Goal: Task Accomplishment & Management: Manage account settings

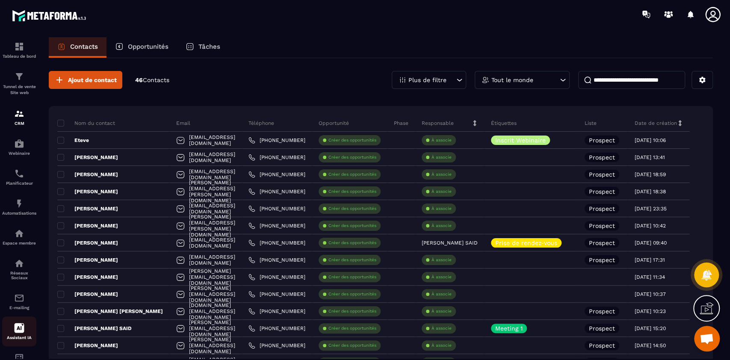
scroll to position [33, 0]
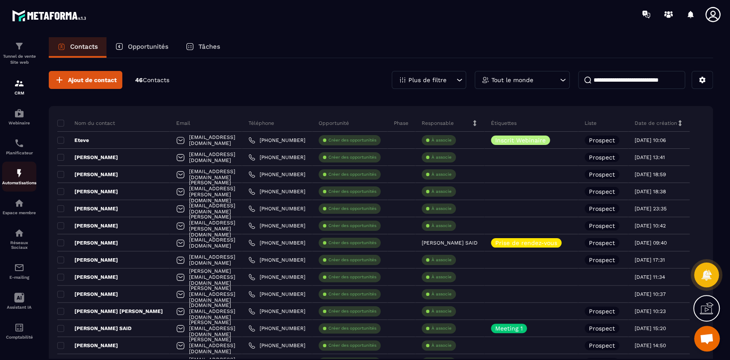
click at [22, 175] on img at bounding box center [19, 173] width 10 height 10
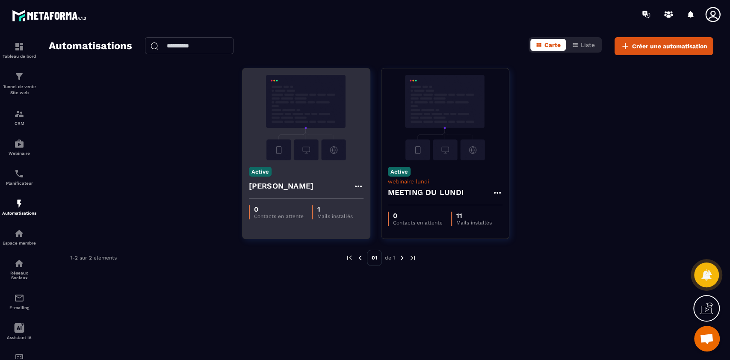
click at [341, 166] on div "Active [PERSON_NAME]" at bounding box center [307, 179] width 128 height 39
click at [362, 184] on icon at bounding box center [358, 186] width 10 height 10
click at [383, 210] on link "Modifier" at bounding box center [380, 205] width 46 height 19
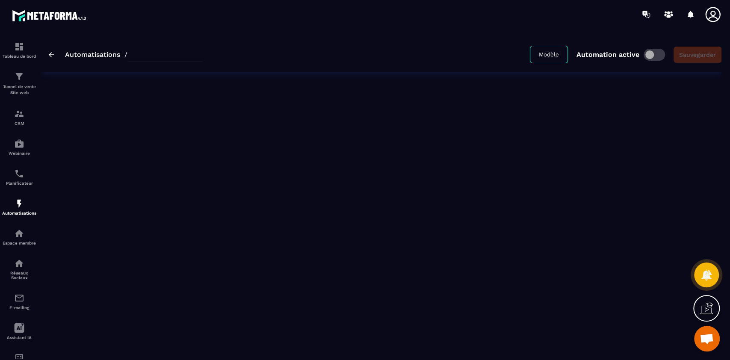
type input "******"
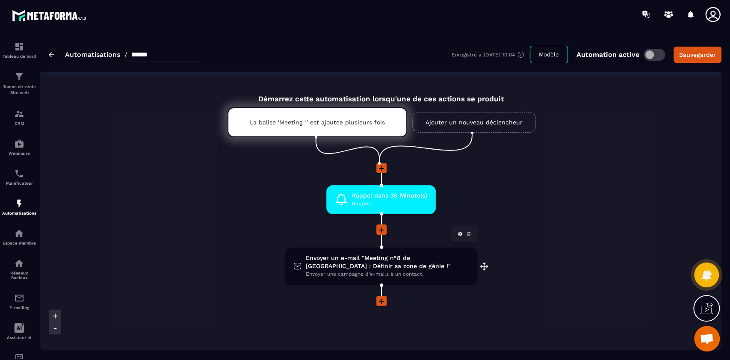
click at [359, 267] on span "Envoyer un e-mail "Meeting n°8 de [GEOGRAPHIC_DATA] : Définir sa zone de génie …" at bounding box center [387, 262] width 163 height 16
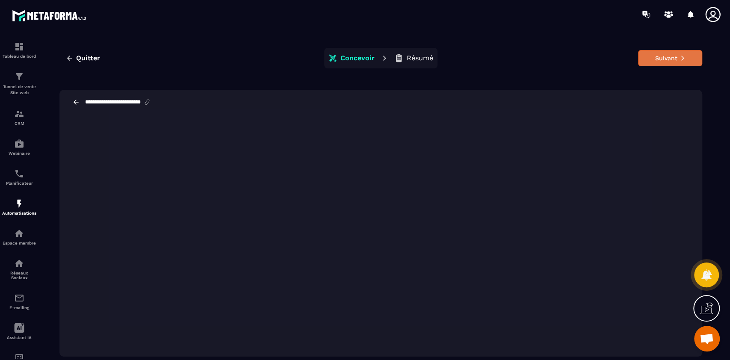
click at [664, 60] on button "Suivant" at bounding box center [670, 58] width 64 height 16
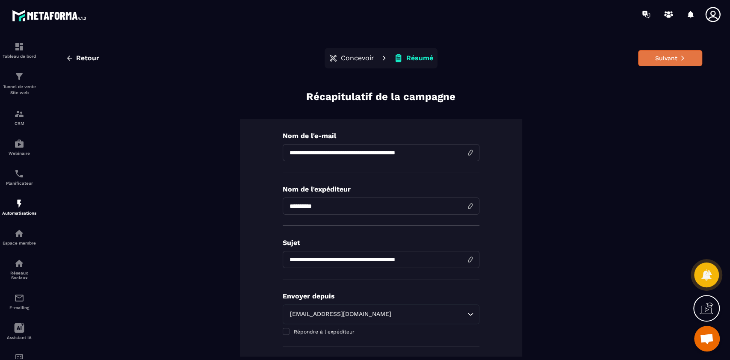
click at [668, 56] on button "Suivant" at bounding box center [670, 58] width 64 height 16
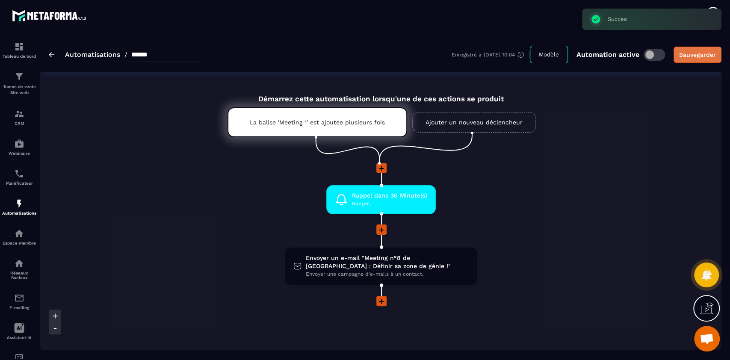
click at [703, 52] on div "Sauvegarder" at bounding box center [698, 54] width 37 height 9
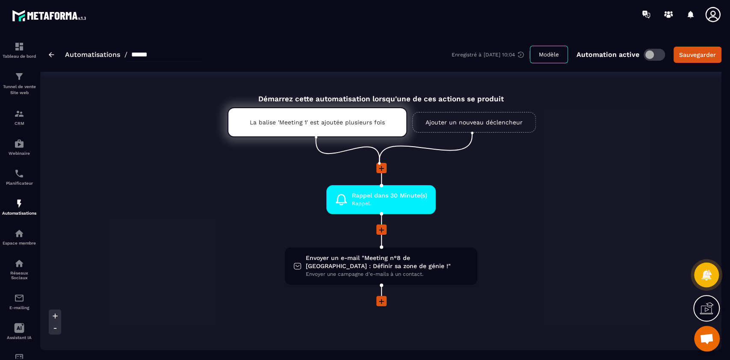
click at [51, 55] on img at bounding box center [52, 54] width 6 height 5
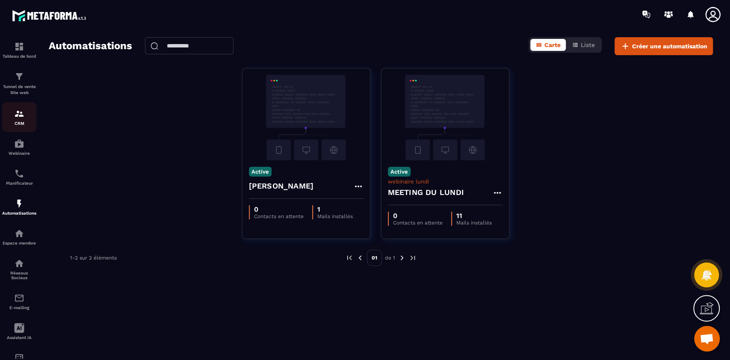
click at [18, 120] on div "CRM" at bounding box center [19, 117] width 34 height 17
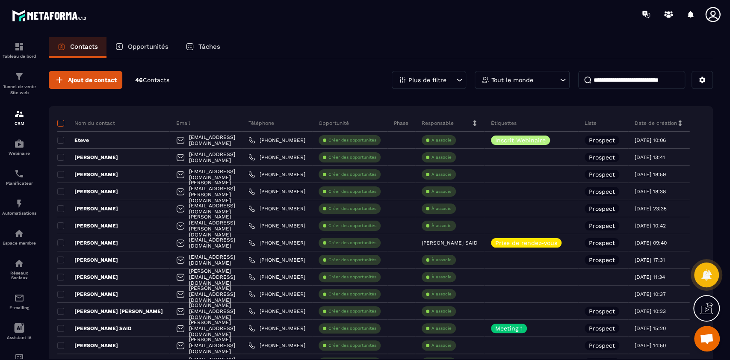
click at [63, 124] on span at bounding box center [60, 123] width 7 height 7
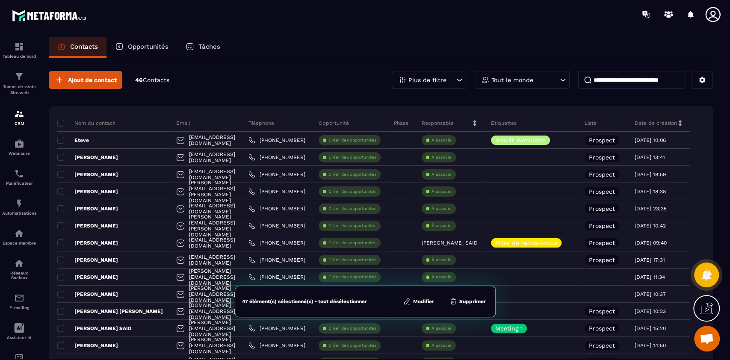
click at [425, 303] on button "Modifier" at bounding box center [419, 301] width 36 height 9
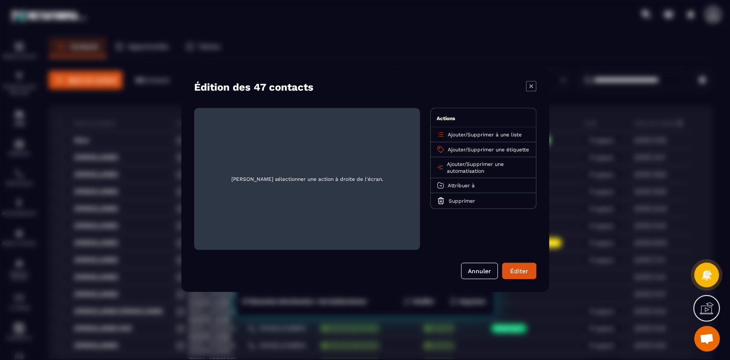
click at [459, 147] on span "Ajouter" at bounding box center [457, 150] width 18 height 6
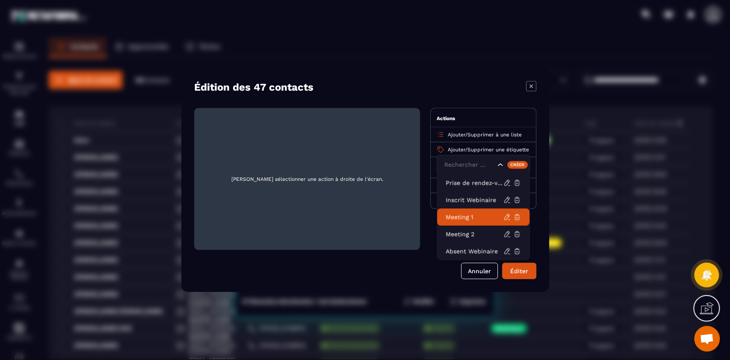
click at [466, 216] on p "Meeting 1" at bounding box center [475, 217] width 58 height 9
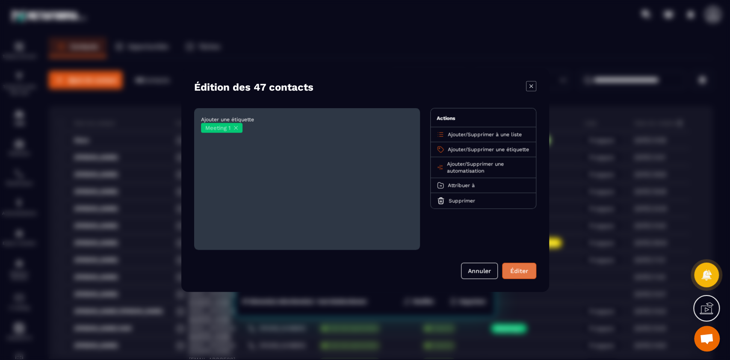
click at [520, 270] on button "Éditer" at bounding box center [519, 271] width 34 height 16
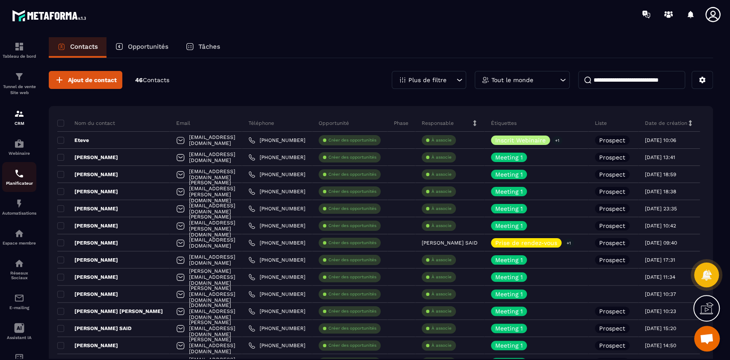
click at [27, 181] on div "Planificateur" at bounding box center [19, 177] width 34 height 17
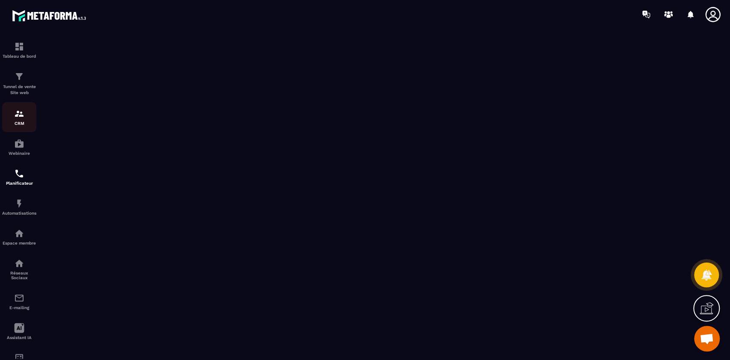
click at [16, 122] on p "CRM" at bounding box center [19, 123] width 34 height 5
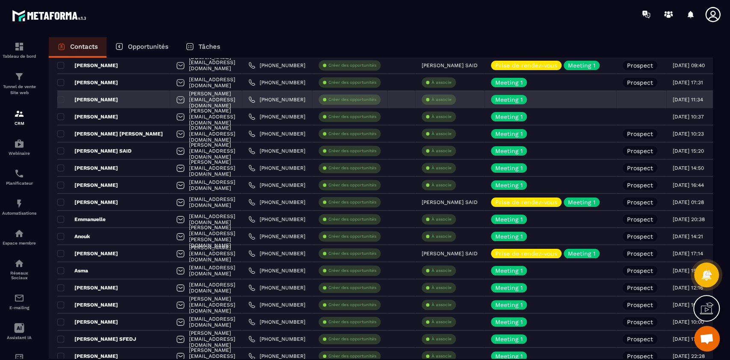
scroll to position [178, 0]
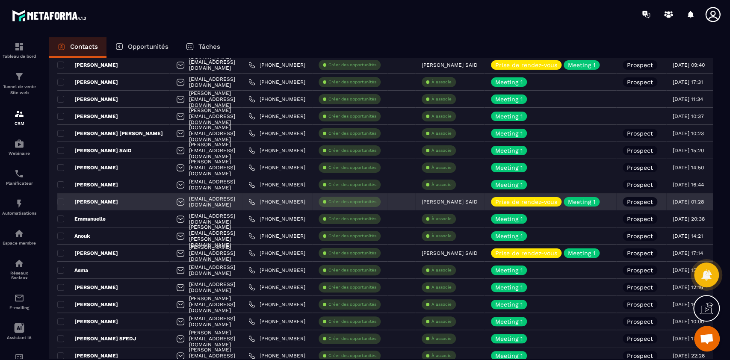
click at [94, 199] on p "[PERSON_NAME]" at bounding box center [87, 202] width 61 height 7
